Goal: Information Seeking & Learning: Check status

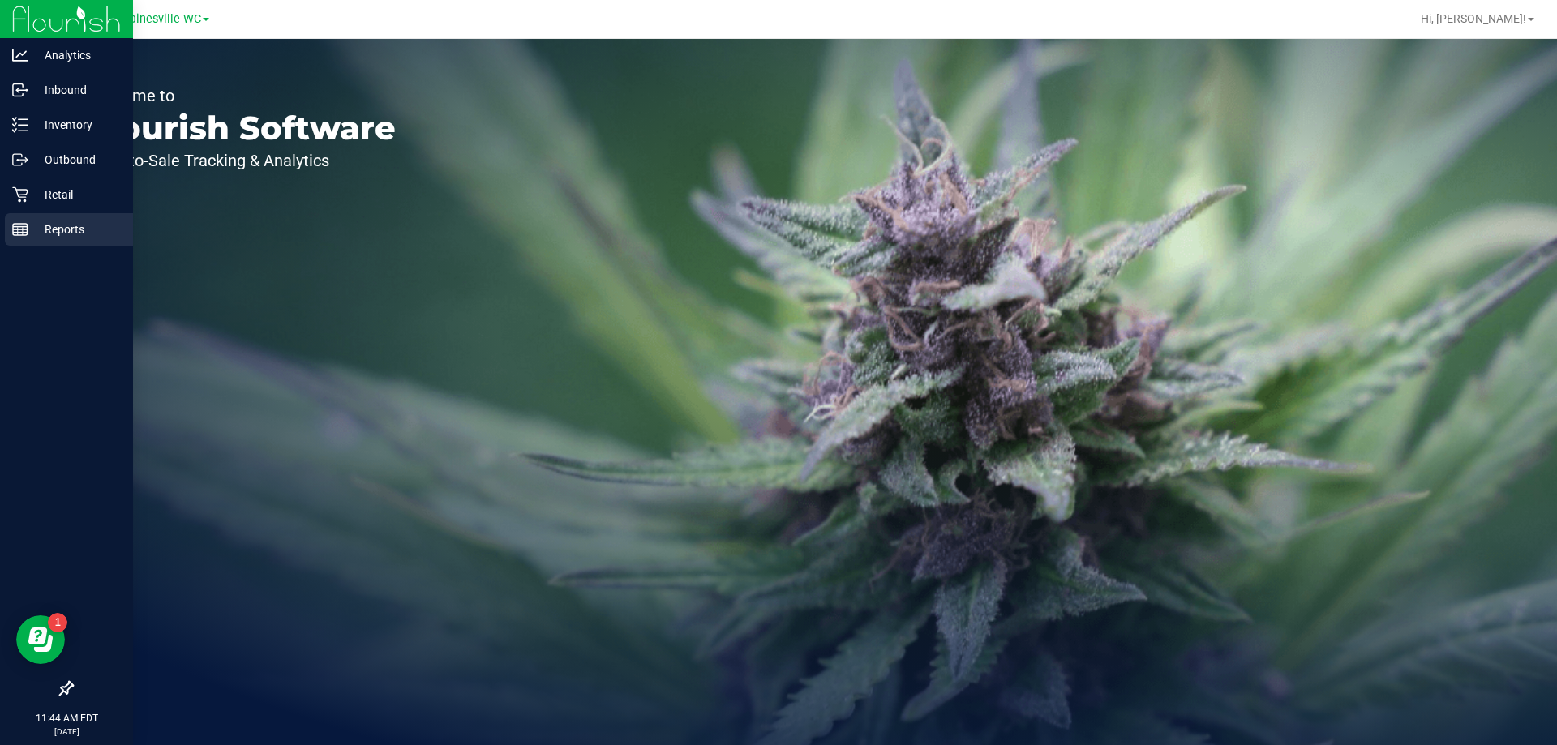
click at [32, 235] on p "Reports" at bounding box center [76, 229] width 97 height 19
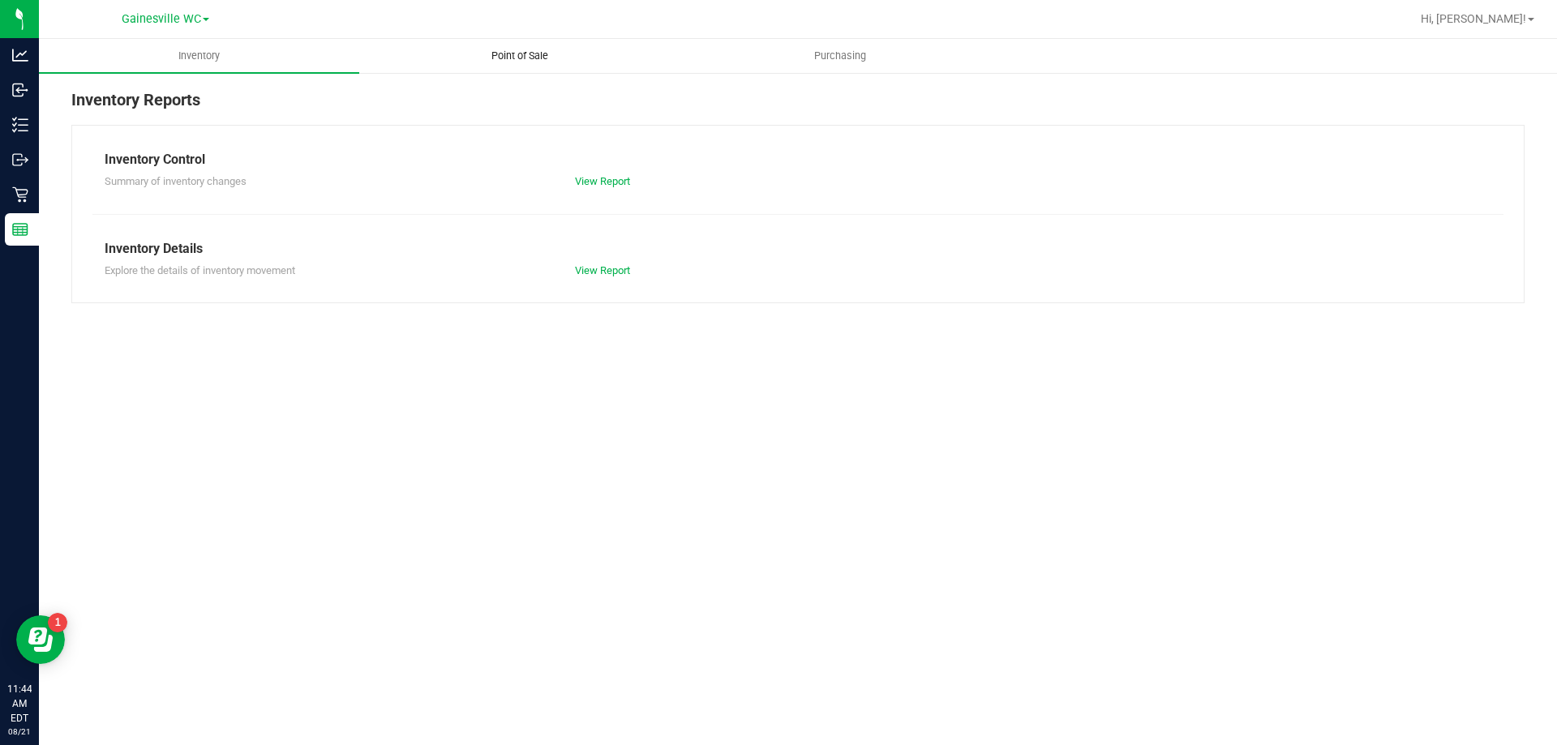
click at [526, 59] on span "Point of Sale" at bounding box center [520, 56] width 101 height 15
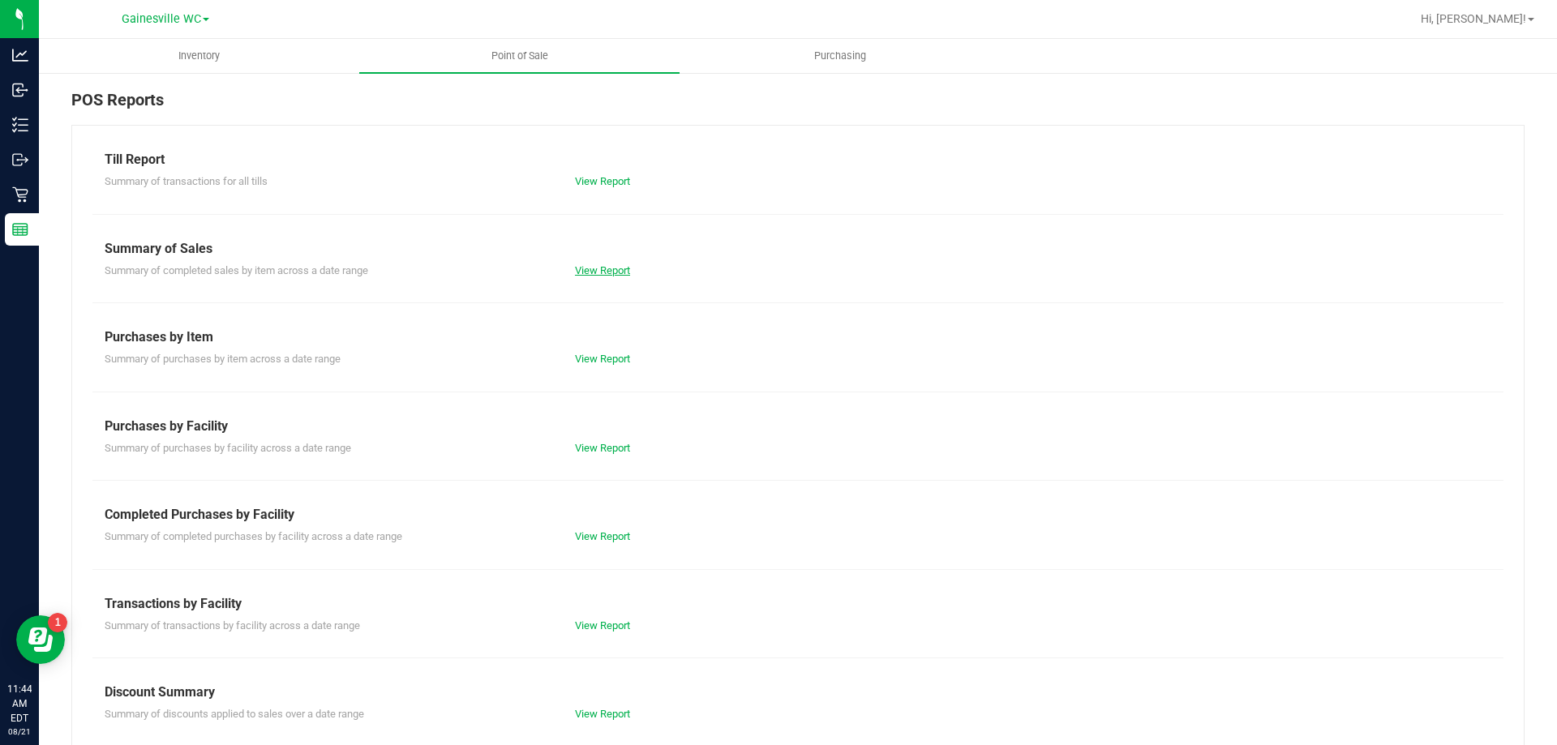
click at [619, 267] on link "View Report" at bounding box center [602, 270] width 55 height 12
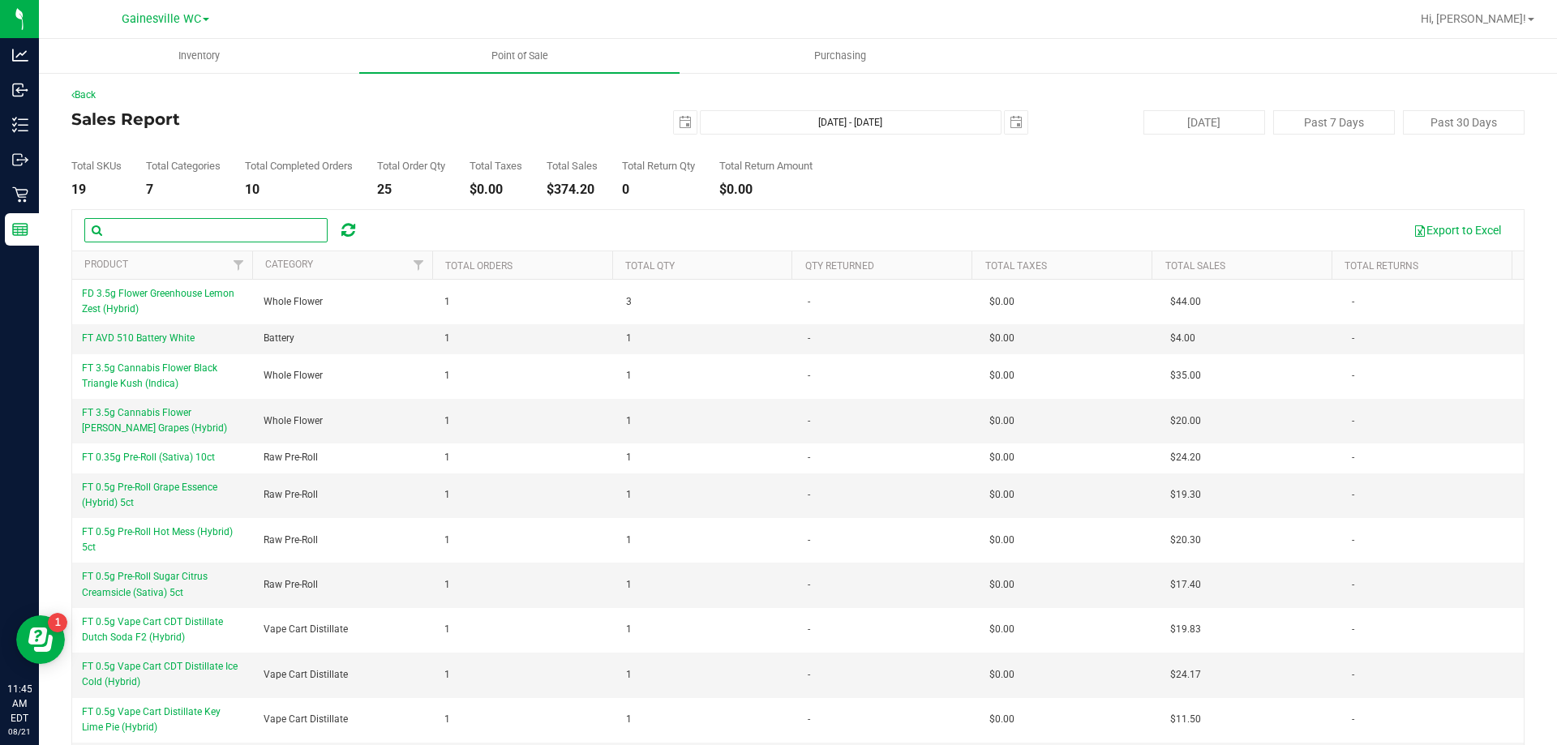
click at [157, 234] on input "text" at bounding box center [205, 230] width 243 height 24
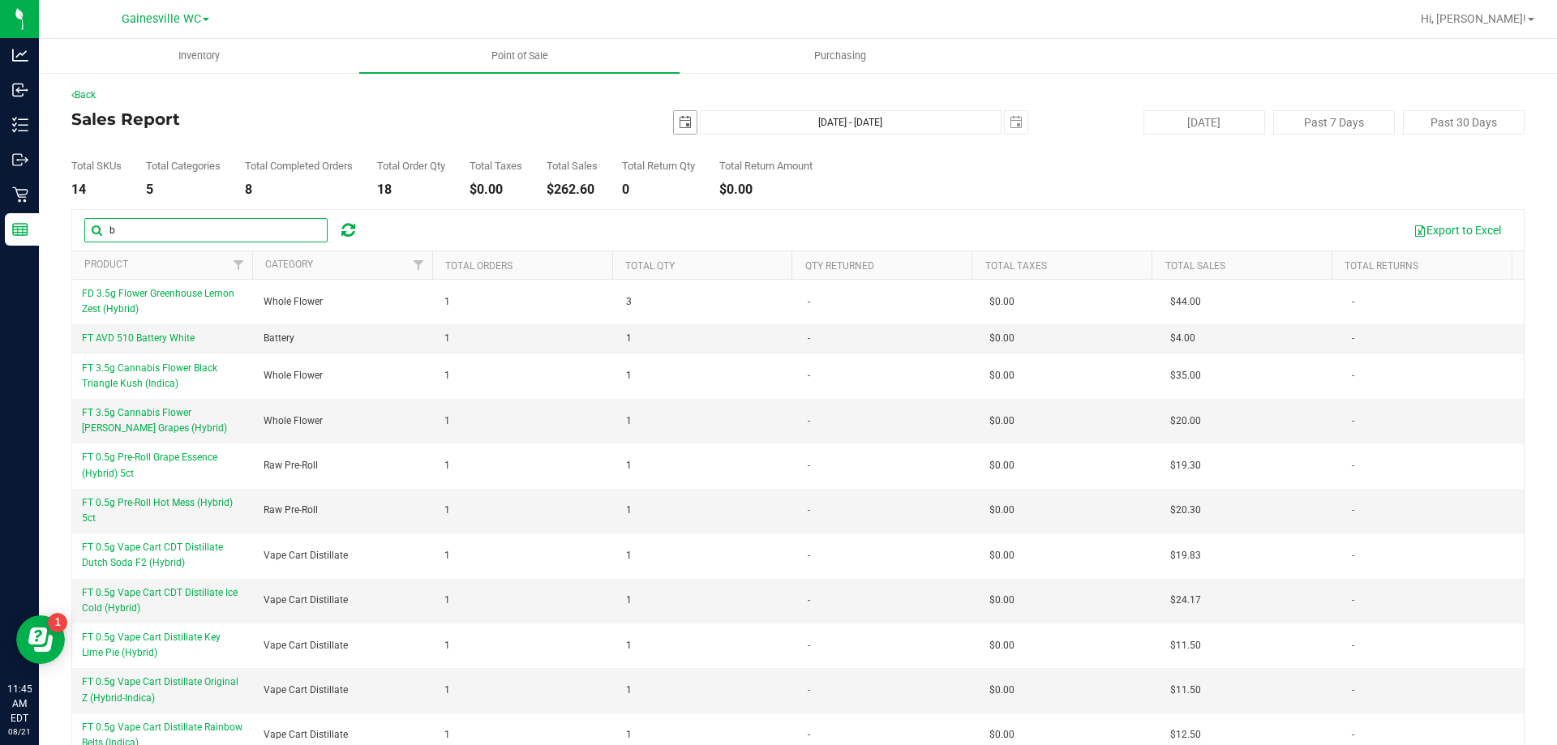
click at [684, 122] on span "select" at bounding box center [685, 122] width 23 height 23
type input "b"
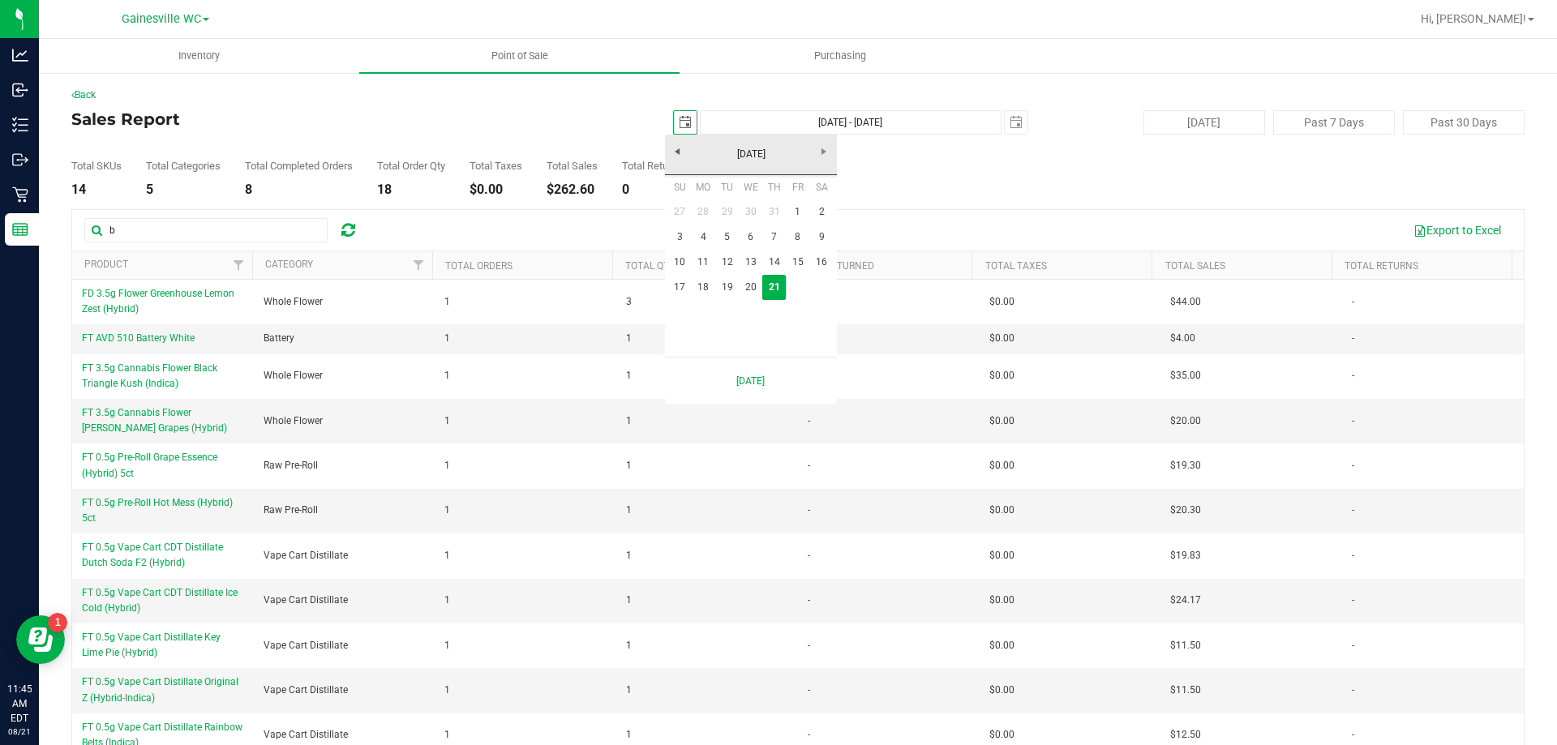
scroll to position [0, 41]
click at [755, 289] on link "20" at bounding box center [751, 287] width 24 height 25
type input "[DATE]"
type input "[DATE] - [DATE]"
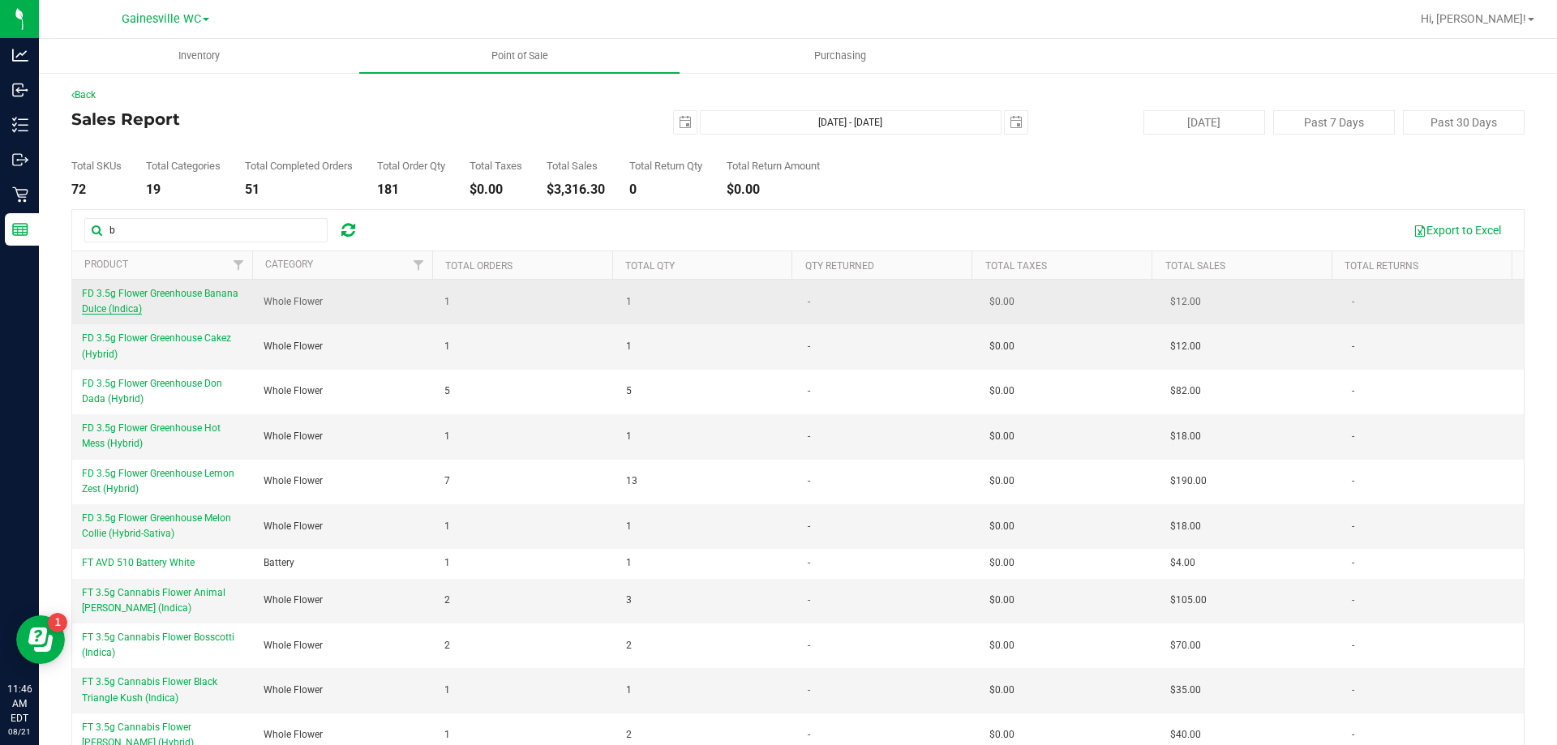
click at [193, 294] on span "FD 3.5g Flower Greenhouse Banana Dulce (Indica)" at bounding box center [160, 301] width 157 height 27
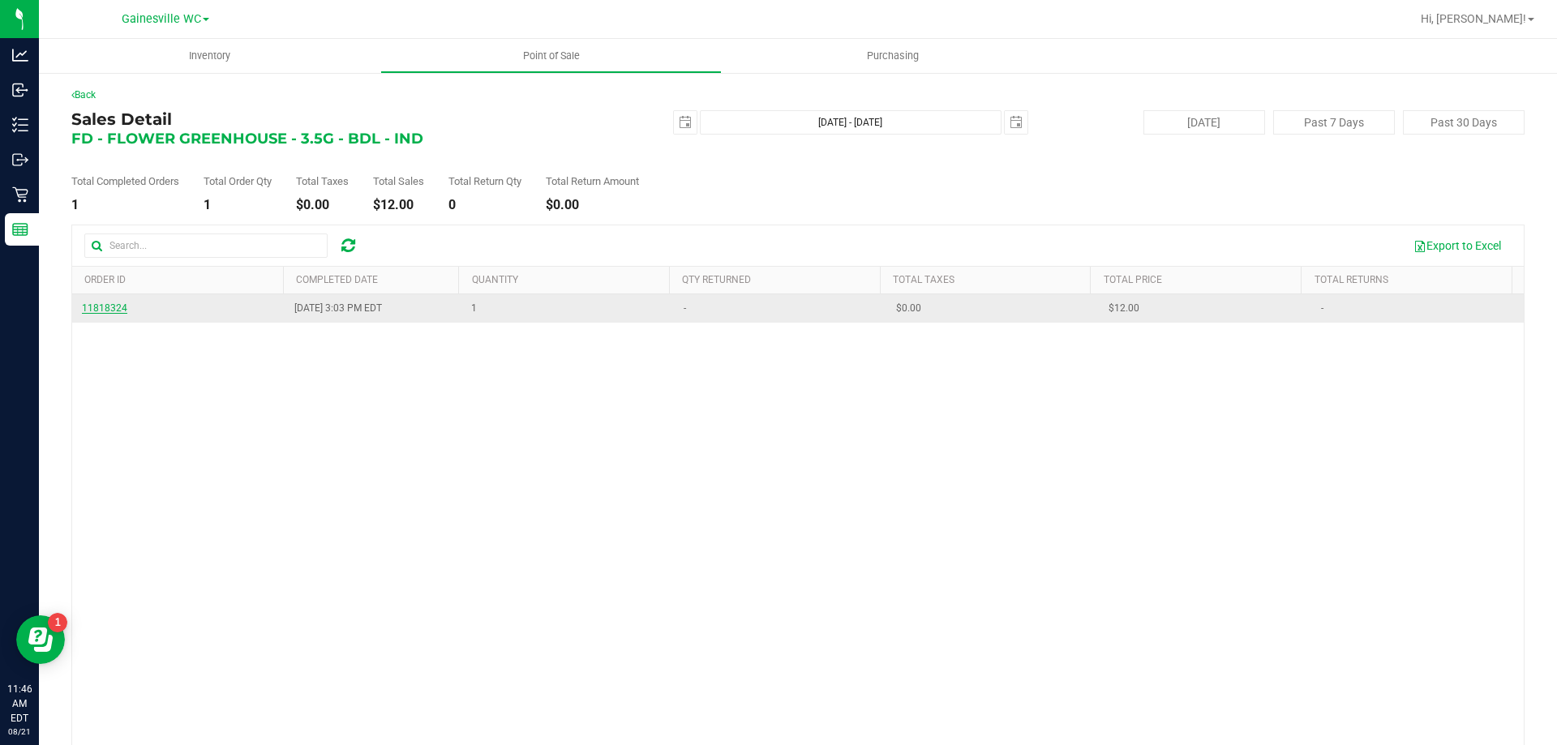
click at [97, 310] on span "11818324" at bounding box center [104, 307] width 45 height 11
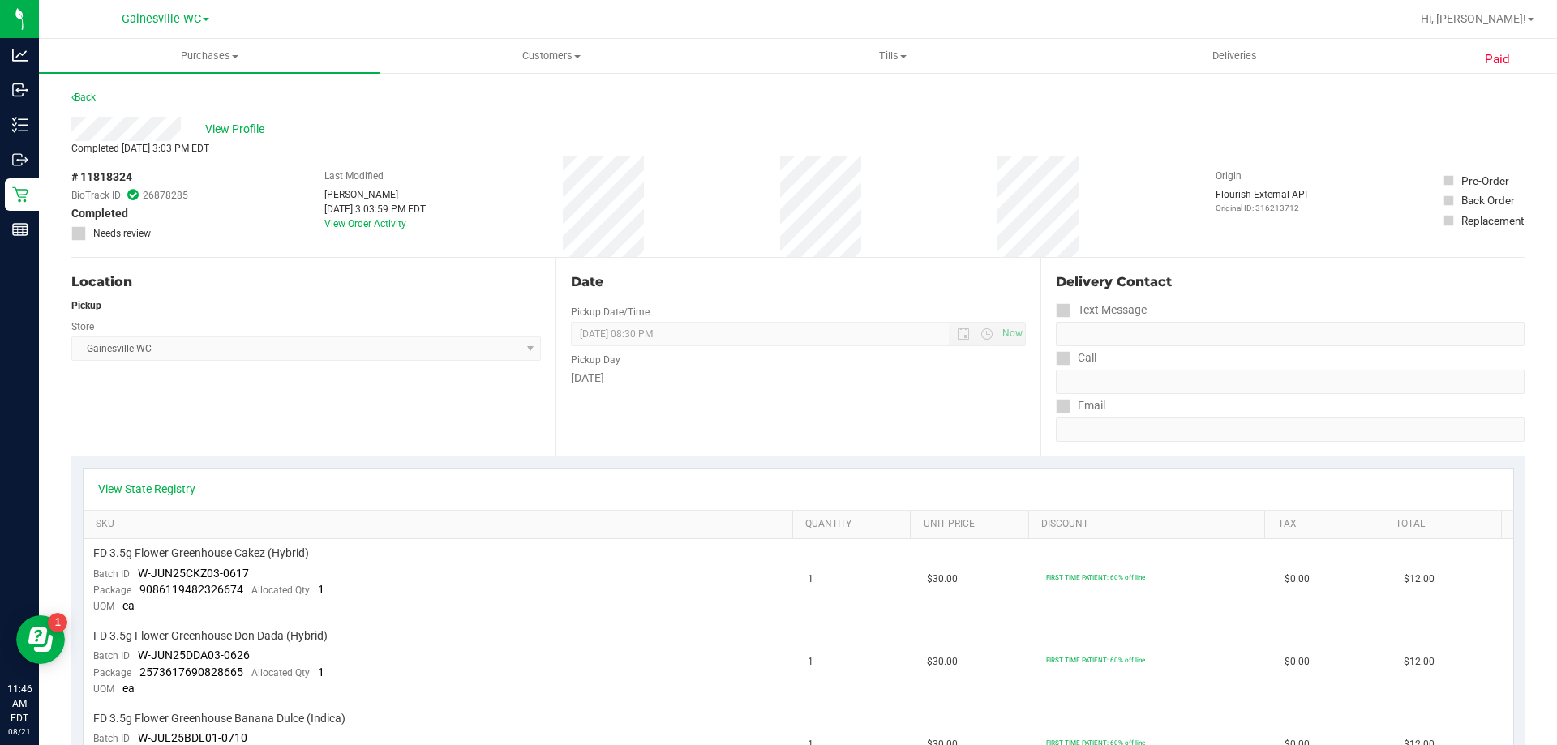
click at [354, 226] on link "View Order Activity" at bounding box center [365, 223] width 82 height 11
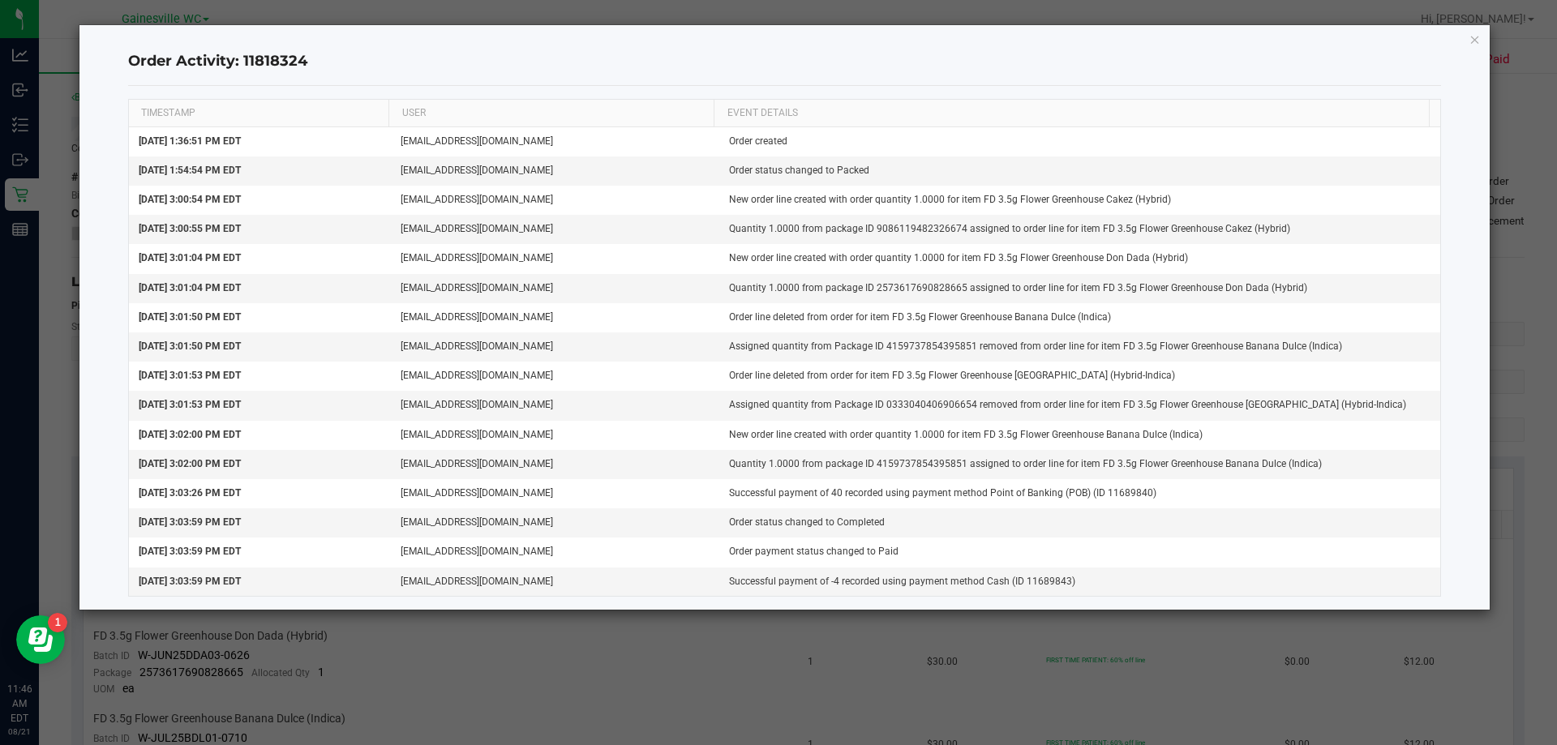
click at [610, 647] on ngb-modal-window "Order Activity: 11818324 TIMESTAMP USER EVENT DETAILS [DATE] 1:36:51 PM EDT [EM…" at bounding box center [784, 372] width 1569 height 745
click at [1477, 39] on icon "button" at bounding box center [1474, 38] width 11 height 19
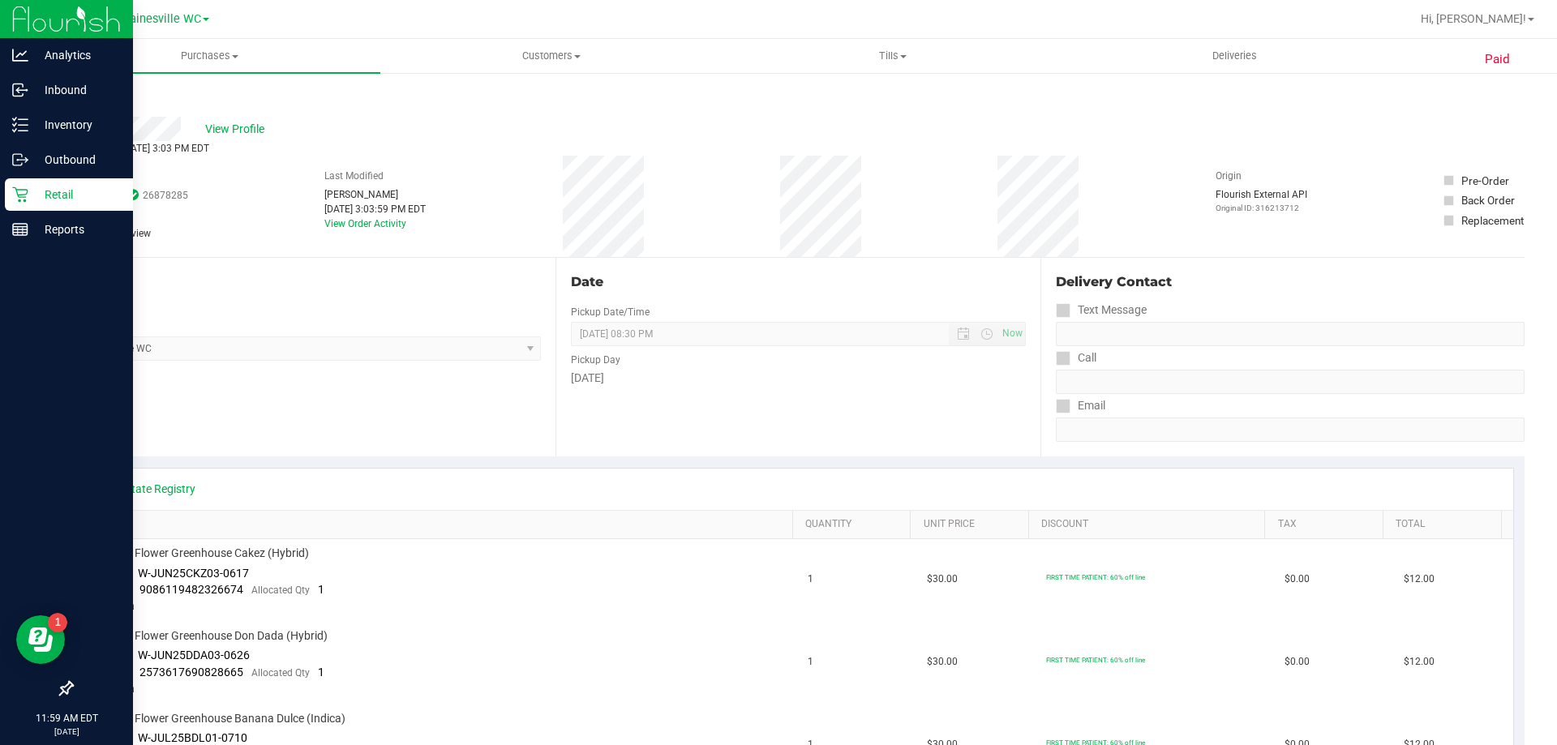
click at [103, 203] on p "Retail" at bounding box center [76, 194] width 97 height 19
